Goal: Communication & Community: Participate in discussion

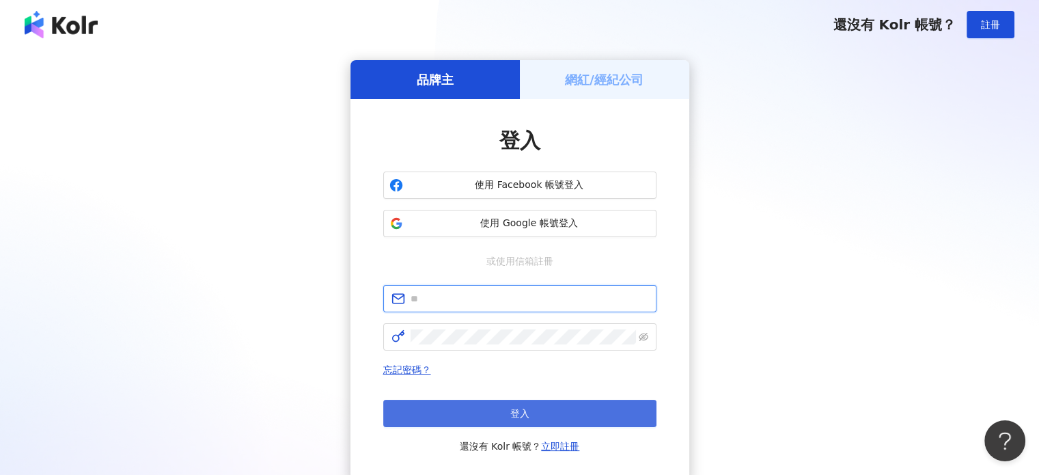
type input "**********"
click at [548, 416] on button "登入" at bounding box center [519, 412] width 273 height 27
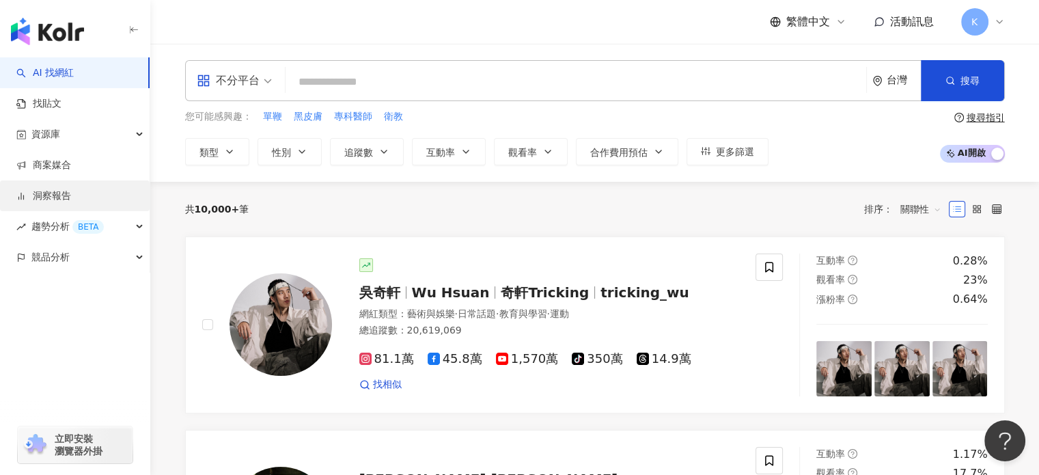
click at [63, 189] on link "洞察報告" at bounding box center [43, 196] width 55 height 14
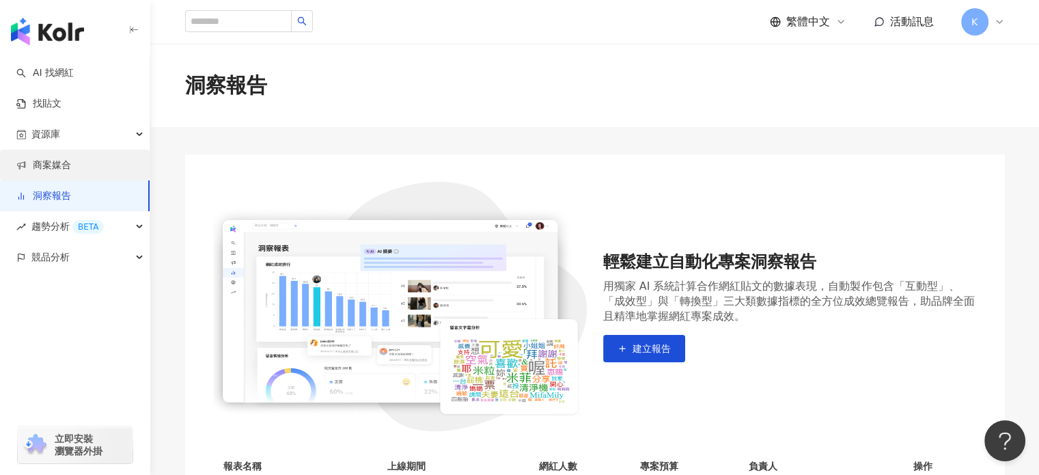
click at [71, 158] on link "商案媒合" at bounding box center [43, 165] width 55 height 14
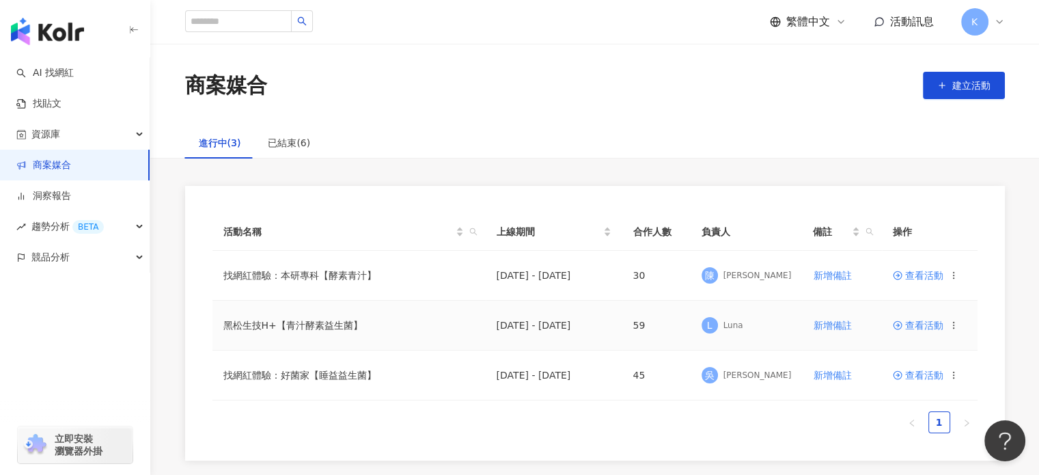
click at [928, 326] on span "查看活動" at bounding box center [917, 325] width 51 height 10
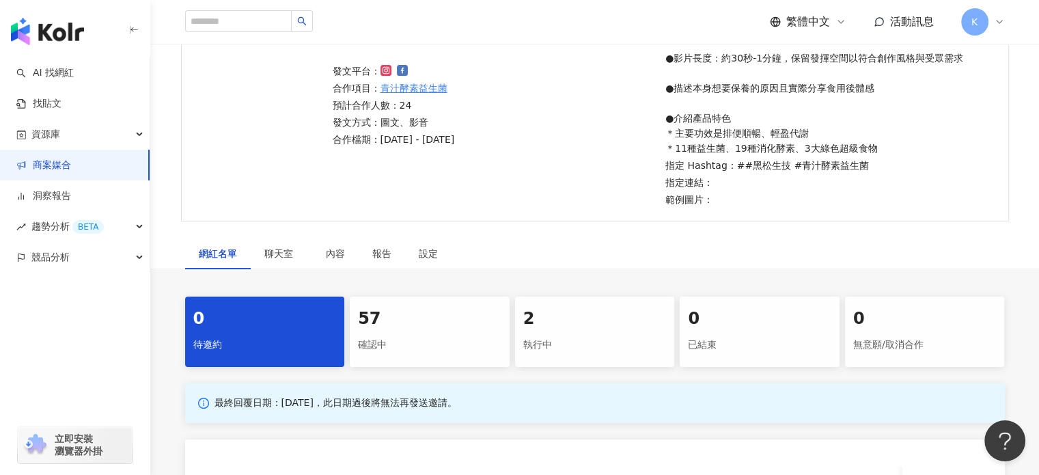
scroll to position [158, 0]
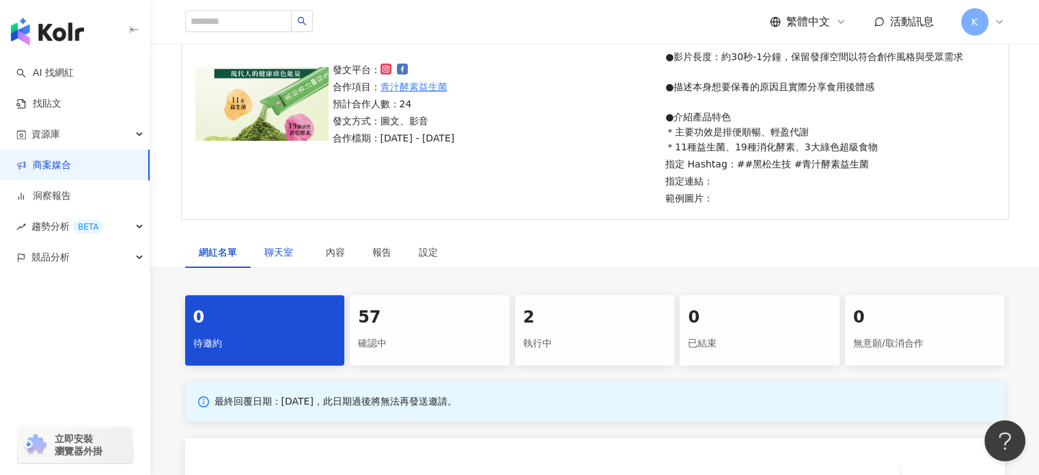
click at [284, 247] on span "聊天室" at bounding box center [281, 252] width 34 height 10
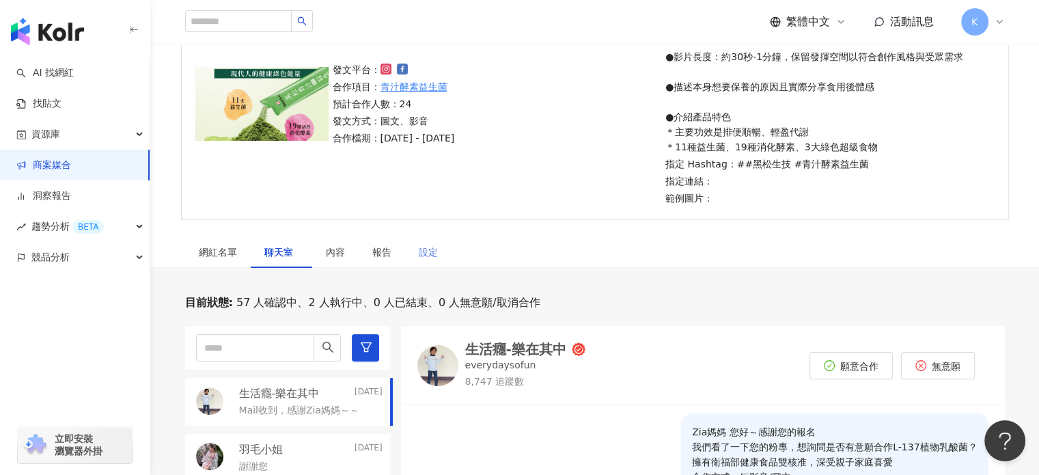
scroll to position [345, 0]
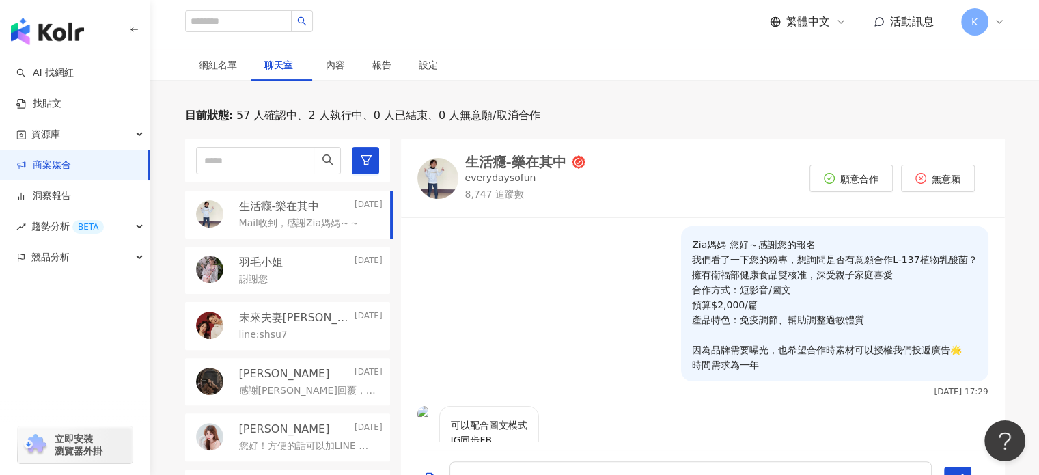
click at [299, 259] on div "羽毛小姐 [DATE]" at bounding box center [310, 262] width 143 height 15
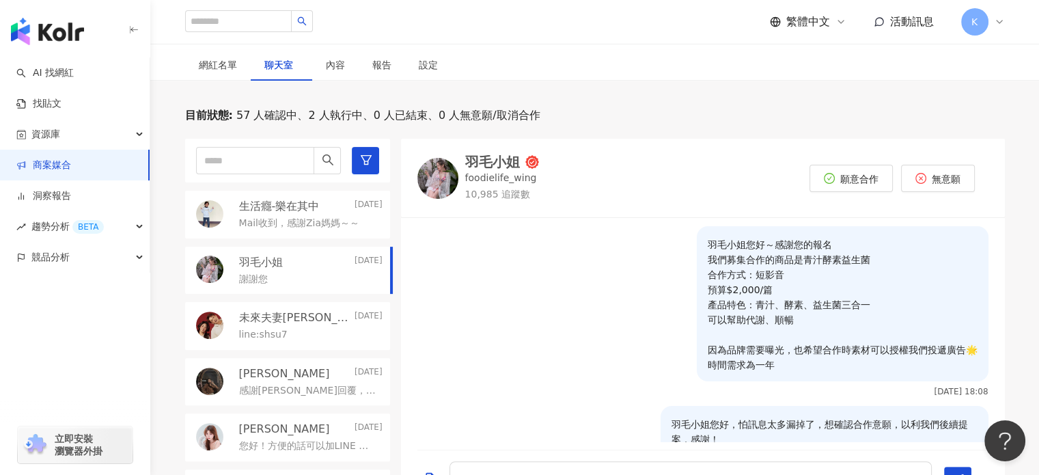
scroll to position [552, 0]
